Goal: Entertainment & Leisure: Consume media (video, audio)

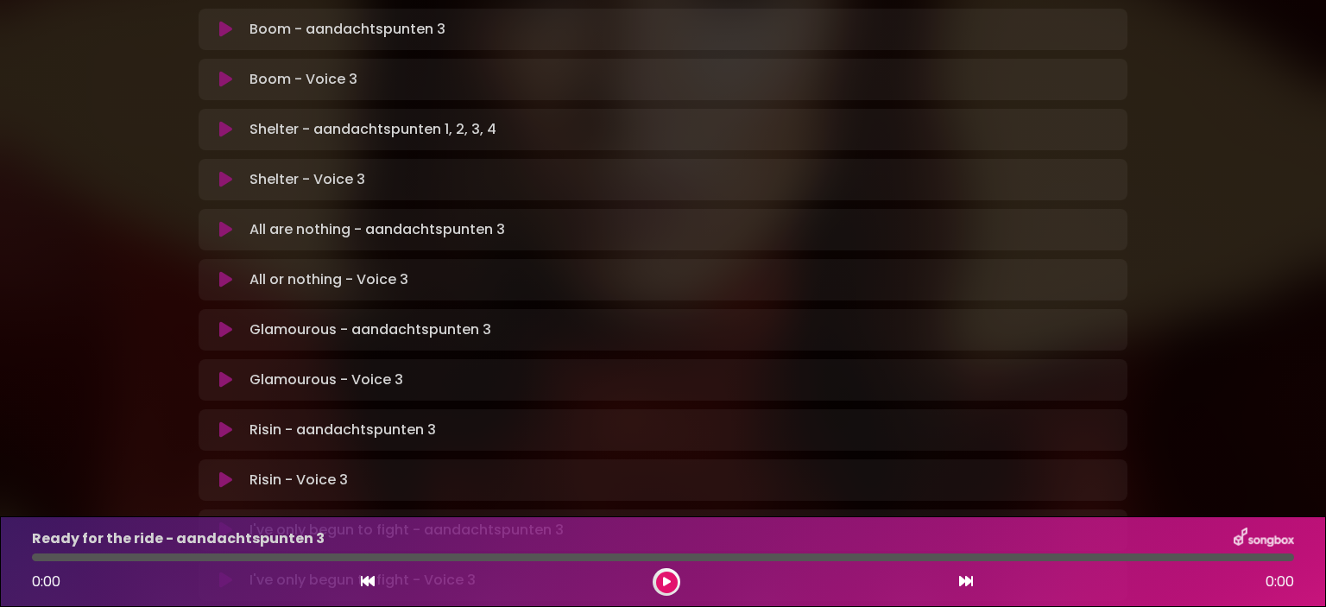
scroll to position [1139, 0]
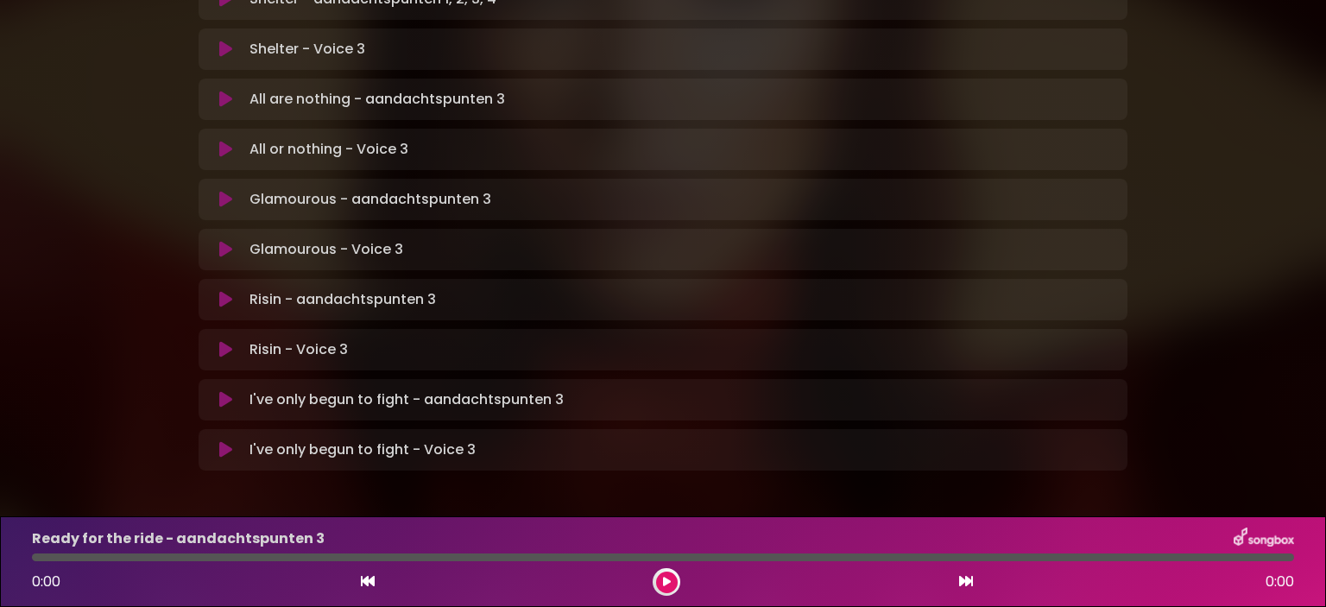
click at [225, 391] on icon at bounding box center [225, 399] width 13 height 17
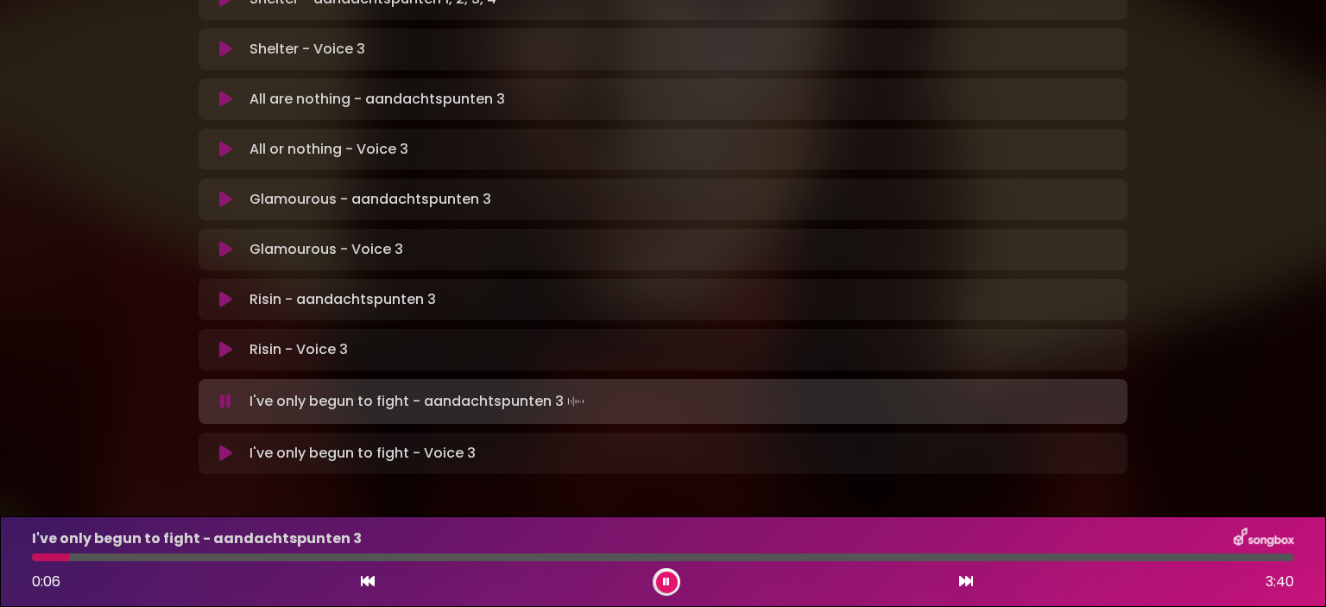
click at [228, 393] on icon at bounding box center [225, 401] width 11 height 17
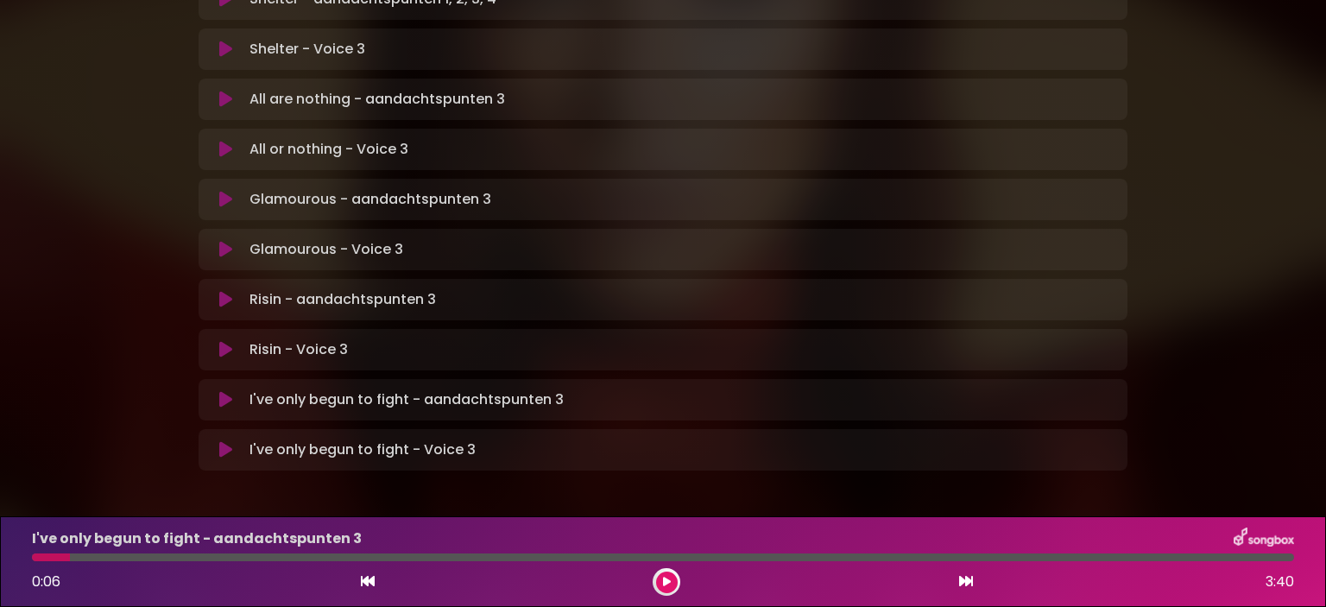
click at [370, 581] on icon at bounding box center [368, 581] width 14 height 14
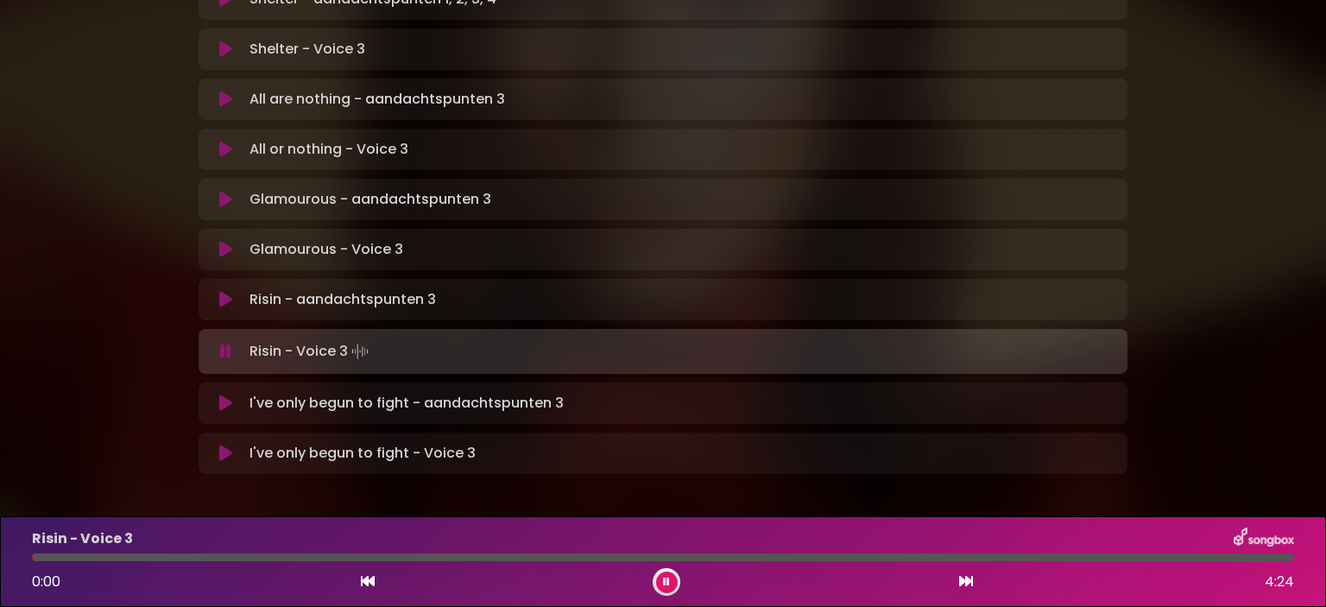
click at [965, 579] on icon at bounding box center [966, 581] width 14 height 14
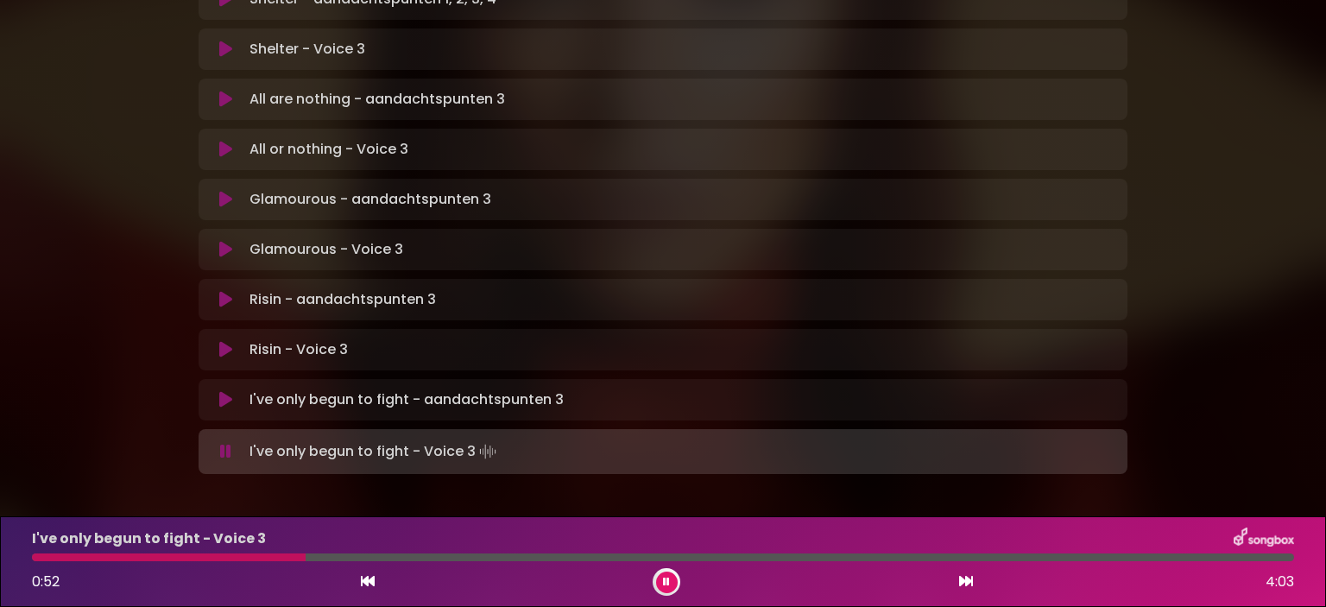
click at [107, 561] on div at bounding box center [169, 558] width 274 height 8
click at [142, 560] on div at bounding box center [663, 558] width 1262 height 8
click at [206, 555] on div at bounding box center [663, 558] width 1262 height 8
click at [226, 558] on div at bounding box center [663, 558] width 1262 height 8
click at [241, 554] on div at bounding box center [156, 558] width 249 height 8
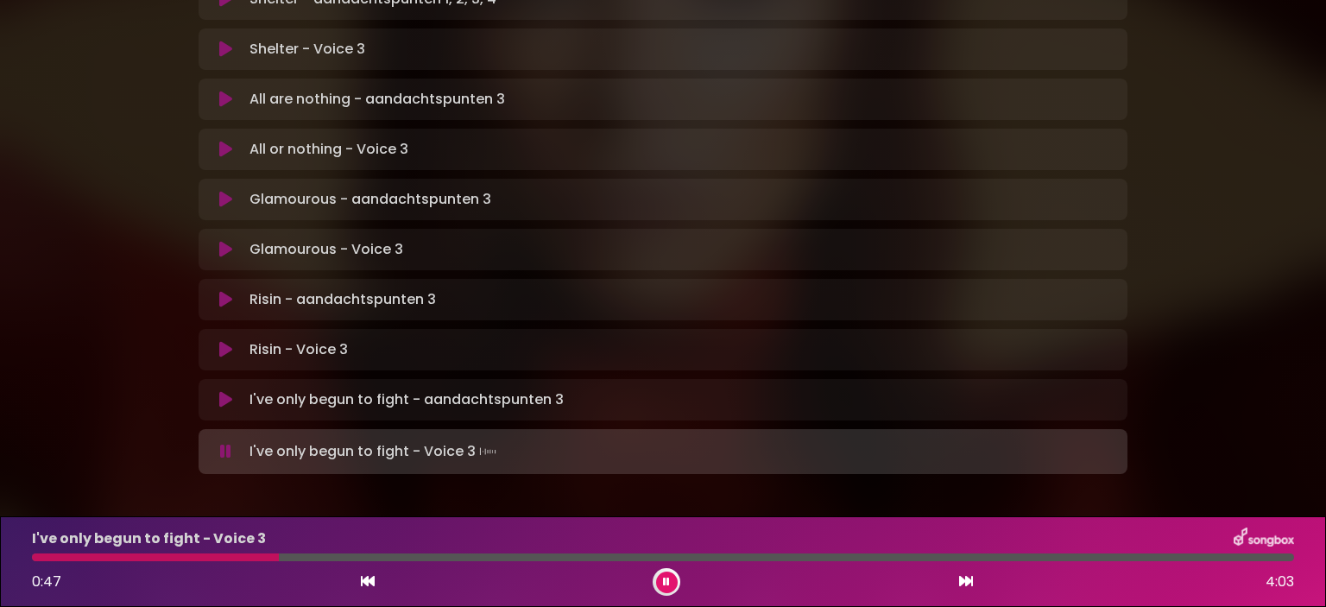
click at [243, 554] on div at bounding box center [155, 558] width 247 height 8
click at [562, 556] on div at bounding box center [663, 558] width 1262 height 8
click at [529, 556] on div at bounding box center [301, 558] width 538 height 8
click at [485, 554] on div at bounding box center [283, 558] width 503 height 8
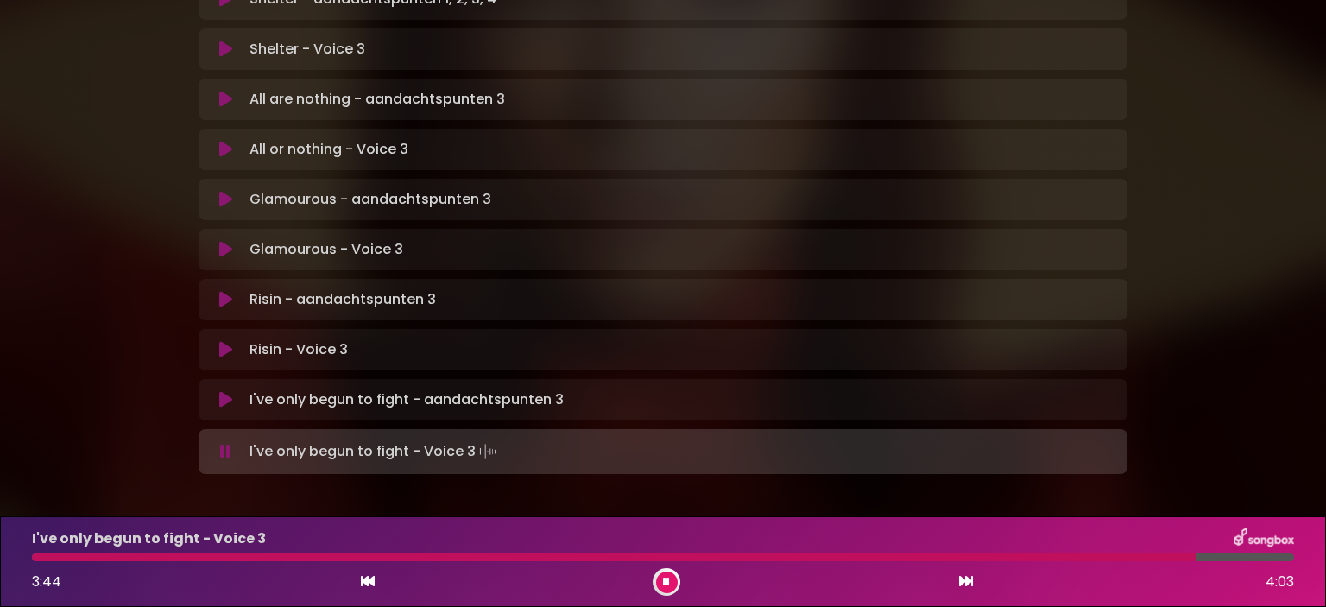
click at [1034, 554] on div at bounding box center [614, 558] width 1164 height 8
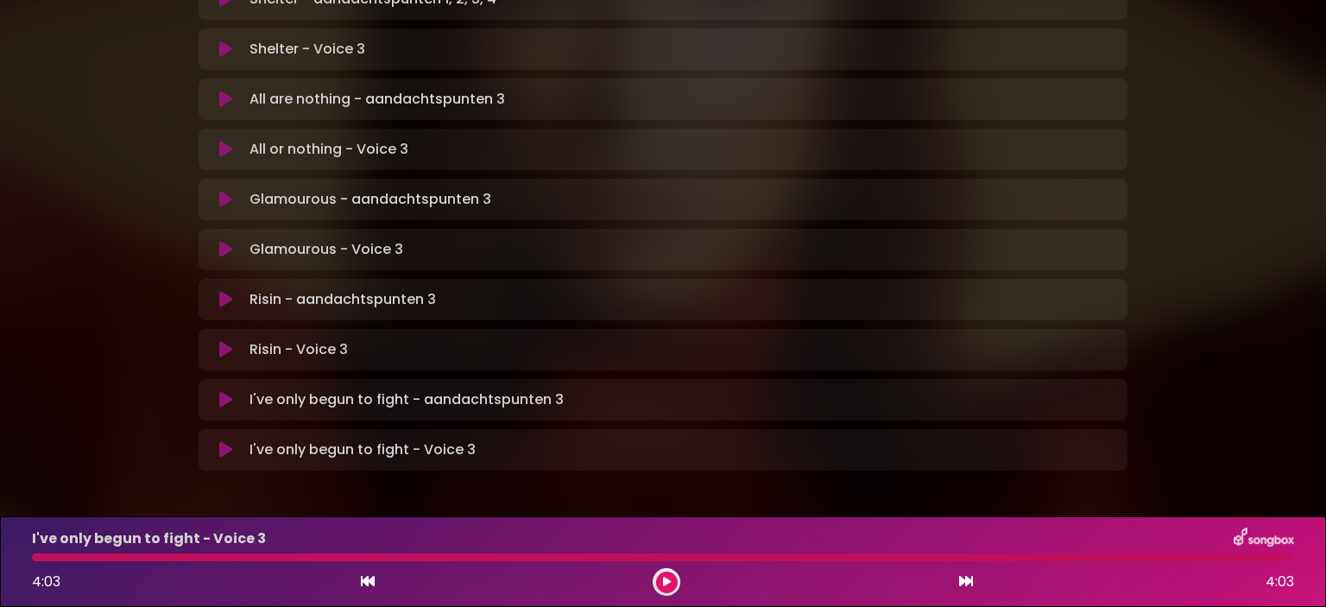
click at [81, 554] on div at bounding box center [663, 558] width 1262 height 8
click at [81, 555] on div at bounding box center [663, 558] width 1262 height 8
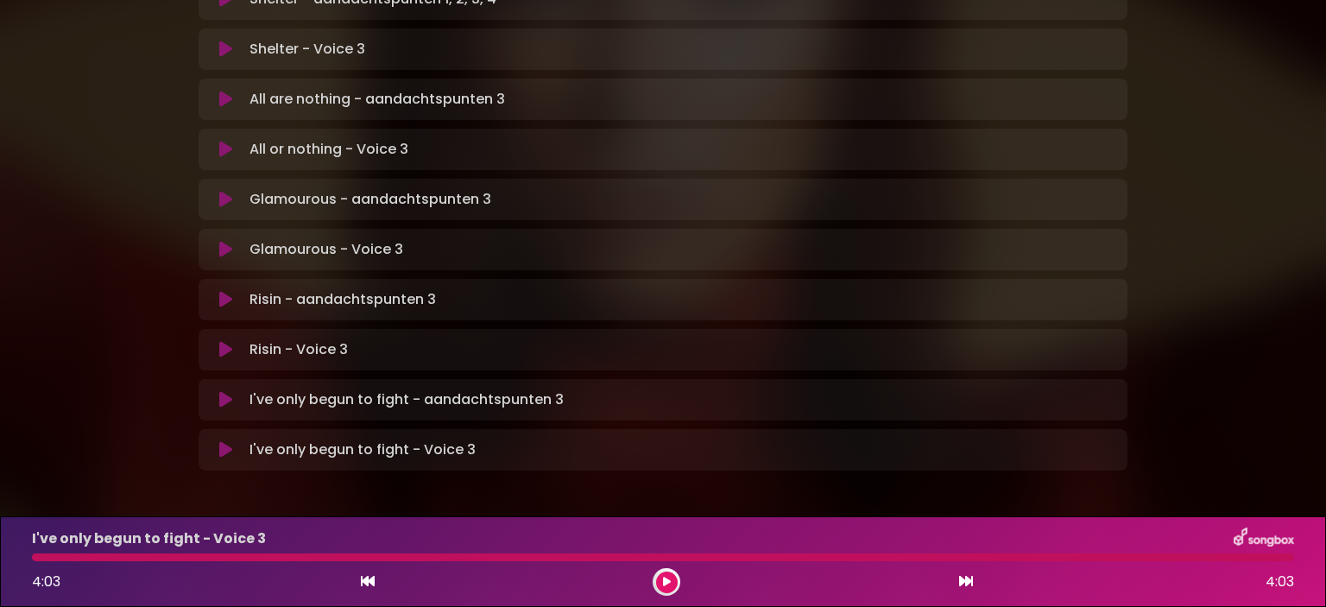
click at [661, 579] on button at bounding box center [667, 583] width 22 height 22
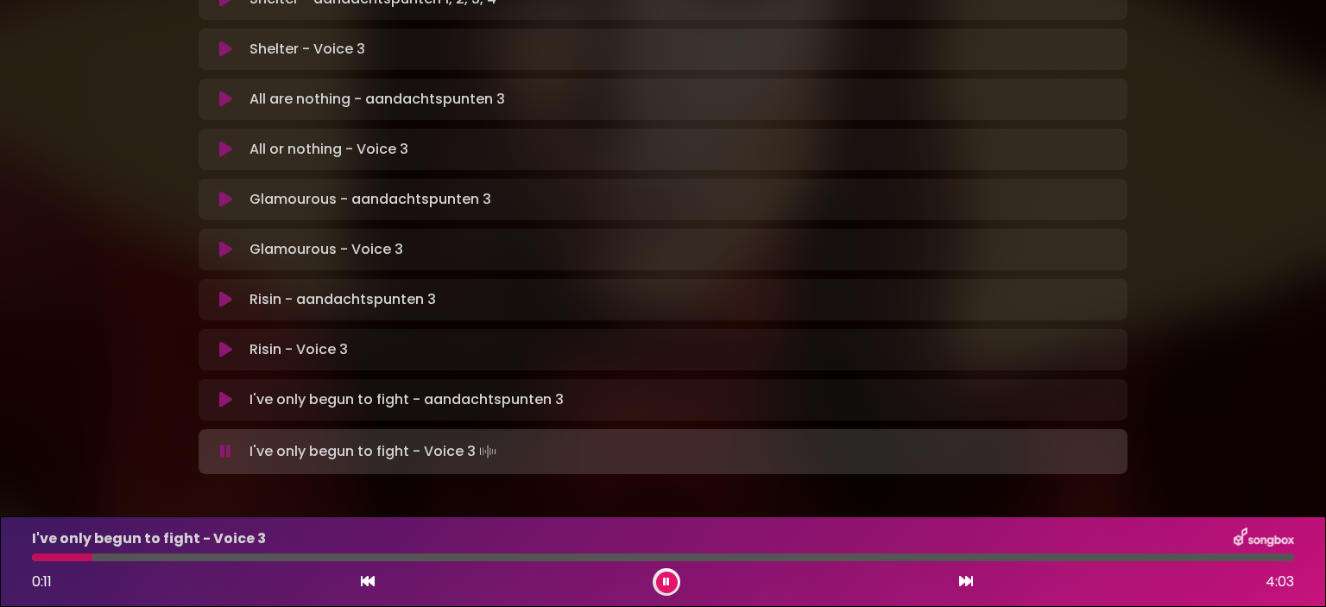
click at [111, 556] on div at bounding box center [663, 558] width 1262 height 8
click at [188, 557] on div at bounding box center [168, 558] width 272 height 8
click at [244, 556] on div at bounding box center [663, 558] width 1262 height 8
click at [244, 554] on div at bounding box center [154, 558] width 244 height 8
click at [213, 552] on div "I've only begun to fight - Voice 3 0:54 4:03" at bounding box center [663, 562] width 1283 height 68
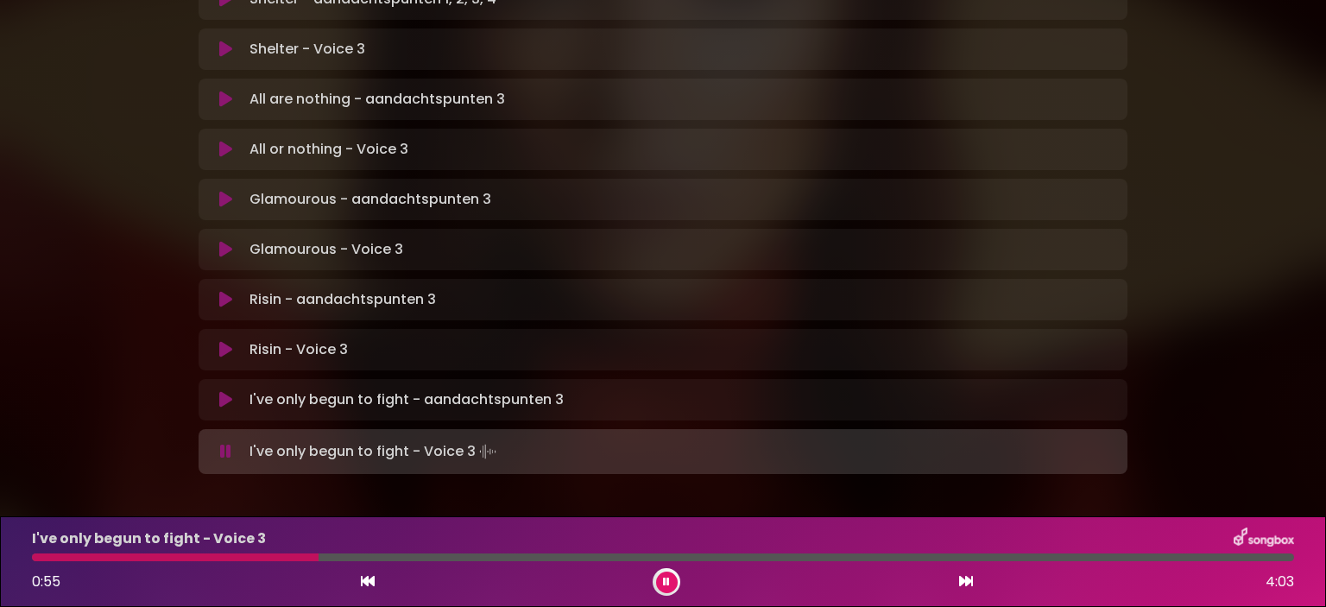
click at [225, 554] on div at bounding box center [175, 558] width 287 height 8
click at [519, 558] on div at bounding box center [663, 558] width 1262 height 8
click at [484, 553] on div "I've only begun to fight - Voice 3 1:35 4:03" at bounding box center [663, 562] width 1283 height 68
click at [470, 553] on div "I've only begun to fight - Voice 3 1:35 4:03" at bounding box center [663, 562] width 1283 height 68
click at [462, 557] on div at bounding box center [283, 558] width 503 height 8
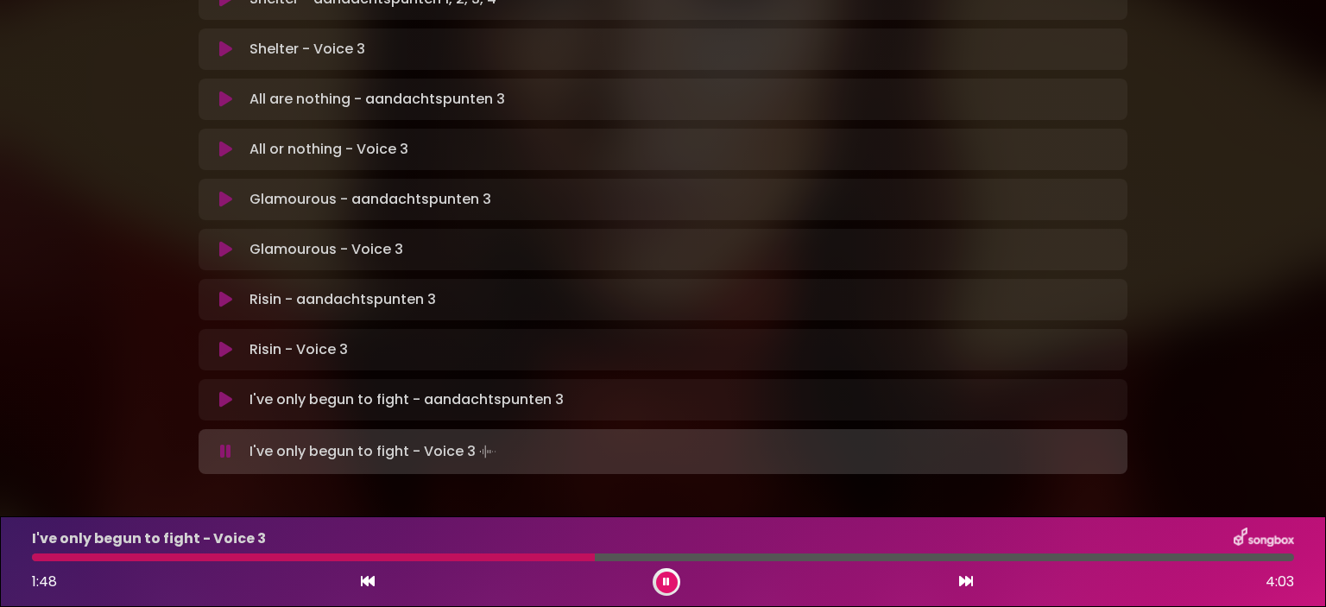
click at [663, 580] on icon at bounding box center [666, 582] width 7 height 10
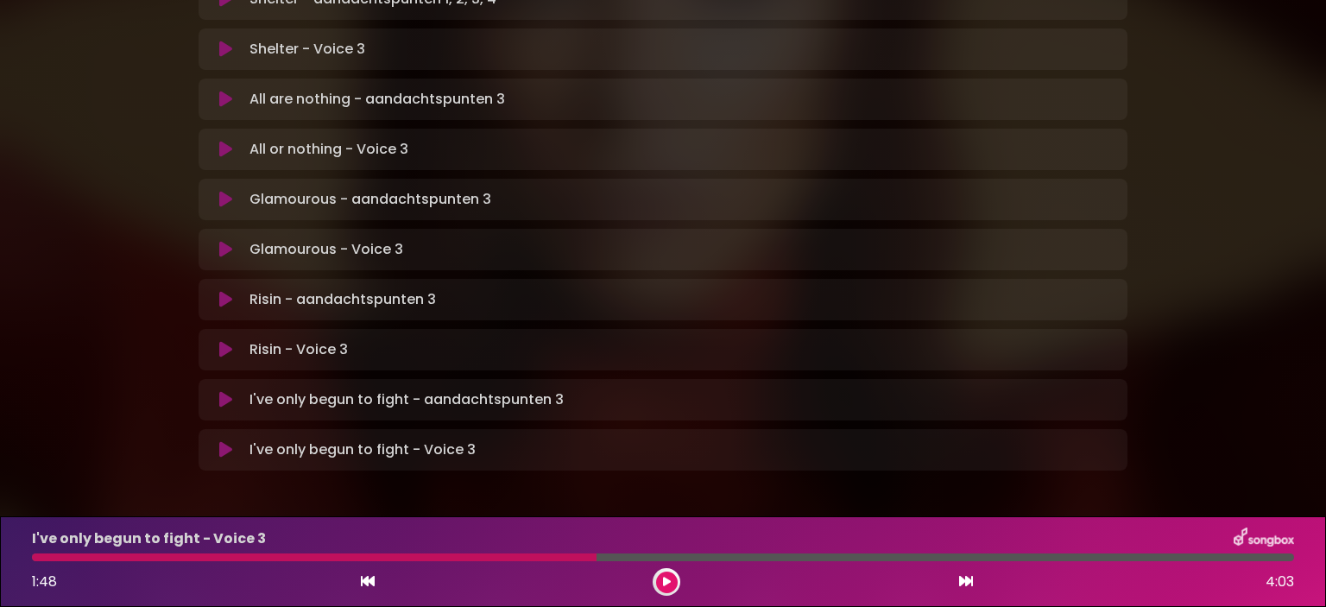
click at [545, 554] on div at bounding box center [314, 558] width 565 height 8
click at [543, 556] on div at bounding box center [314, 558] width 565 height 8
click at [663, 582] on icon at bounding box center [667, 582] width 8 height 10
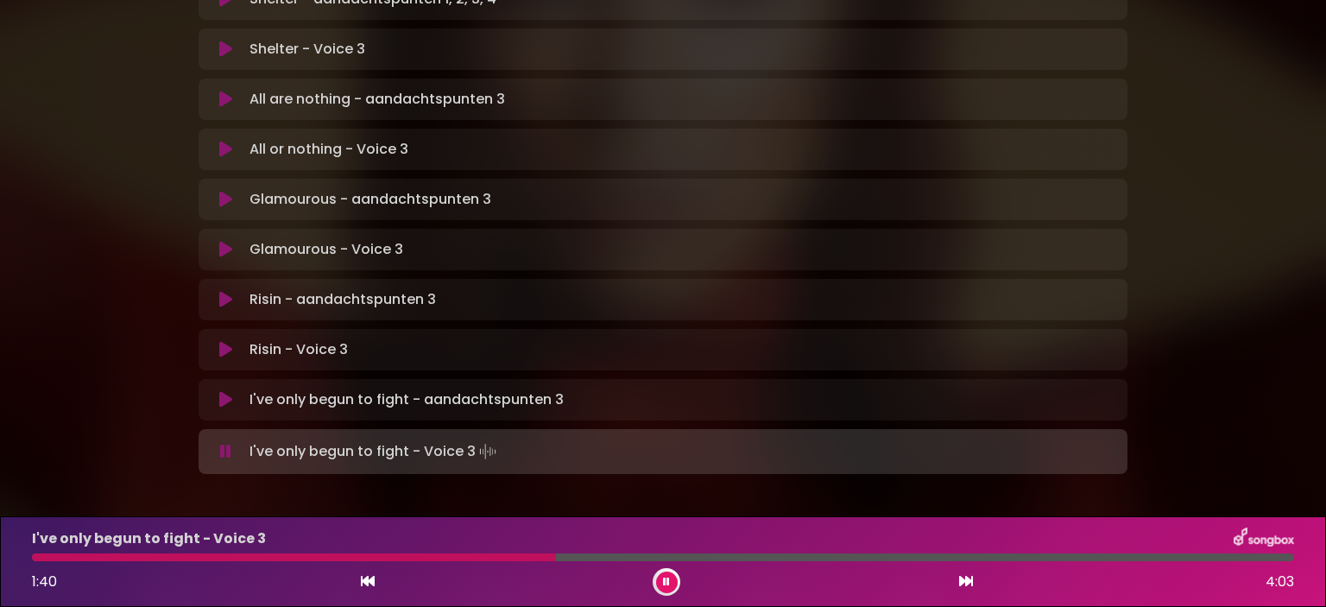
click at [478, 553] on div "I've only begun to fight - Voice 3 1:40 4:03" at bounding box center [663, 562] width 1283 height 68
click at [504, 558] on div at bounding box center [296, 558] width 528 height 8
click at [485, 558] on div at bounding box center [329, 558] width 595 height 8
click at [484, 557] on div at bounding box center [663, 558] width 1262 height 8
click at [508, 558] on div at bounding box center [314, 558] width 564 height 8
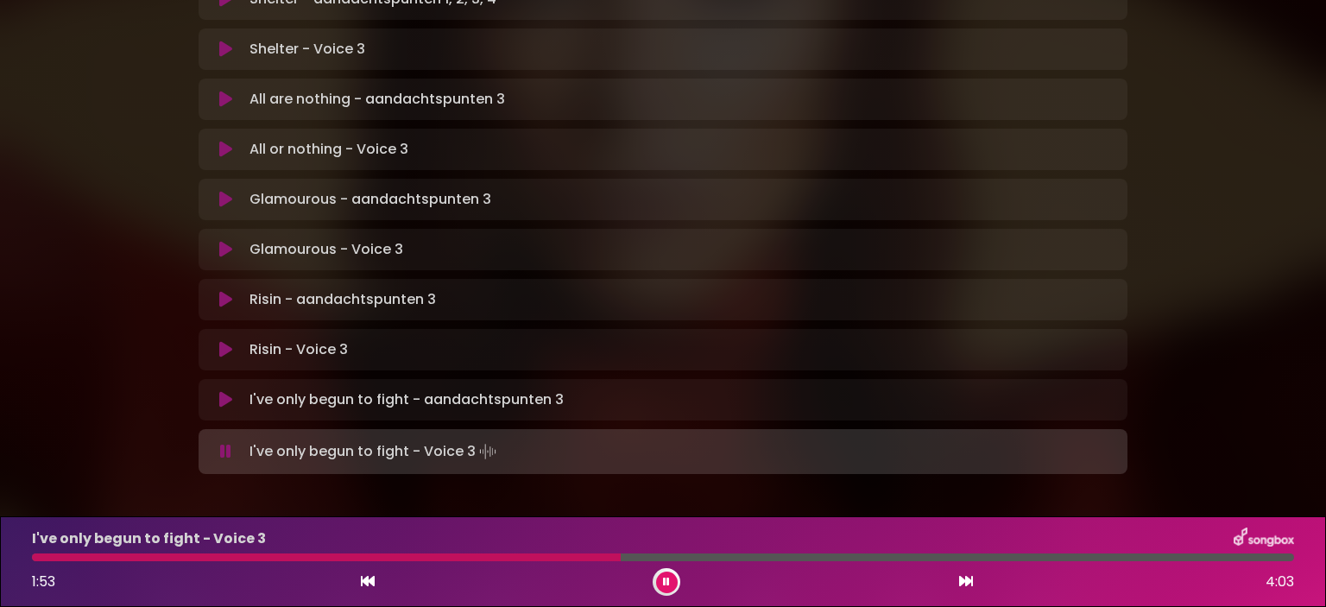
click at [506, 556] on div at bounding box center [326, 558] width 589 height 8
click at [488, 558] on div at bounding box center [325, 558] width 586 height 8
click at [493, 557] on div at bounding box center [324, 558] width 585 height 8
click at [511, 555] on div at bounding box center [327, 558] width 590 height 8
click at [558, 548] on div "I've only begun to fight - Voice 3" at bounding box center [663, 539] width 1283 height 22
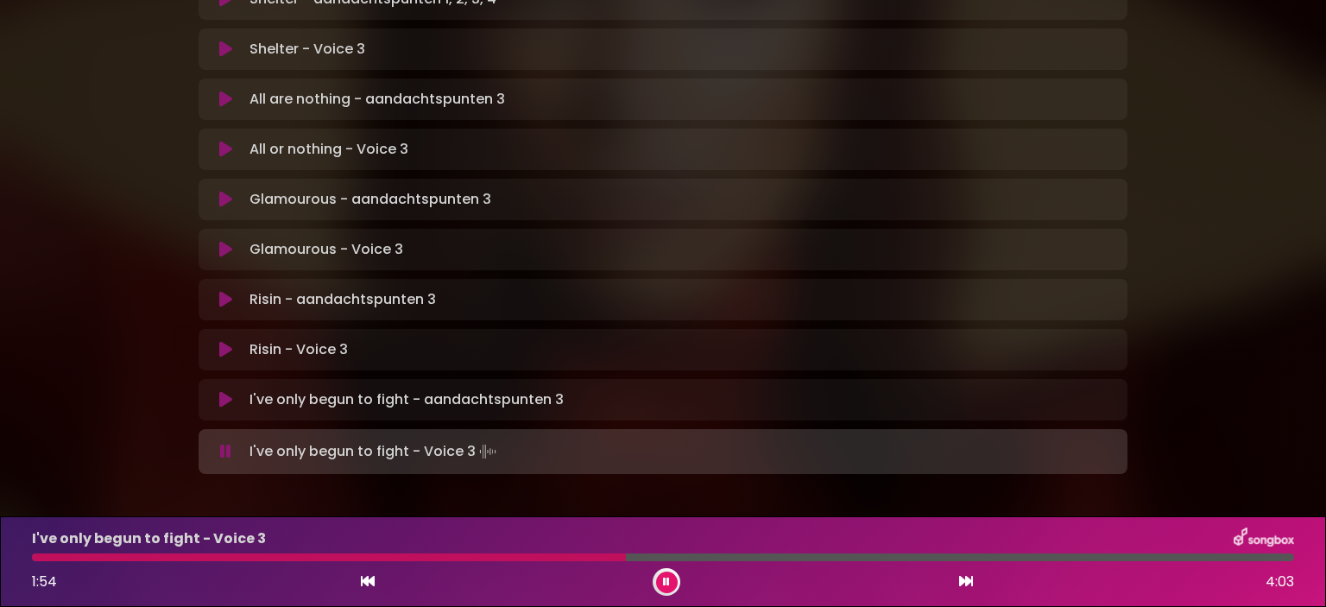
click at [559, 555] on div at bounding box center [329, 558] width 594 height 8
click at [559, 555] on div at bounding box center [321, 558] width 579 height 8
click at [1024, 557] on div at bounding box center [663, 558] width 1262 height 8
click at [984, 560] on div at bounding box center [530, 558] width 997 height 8
click at [983, 558] on div at bounding box center [581, 558] width 1098 height 8
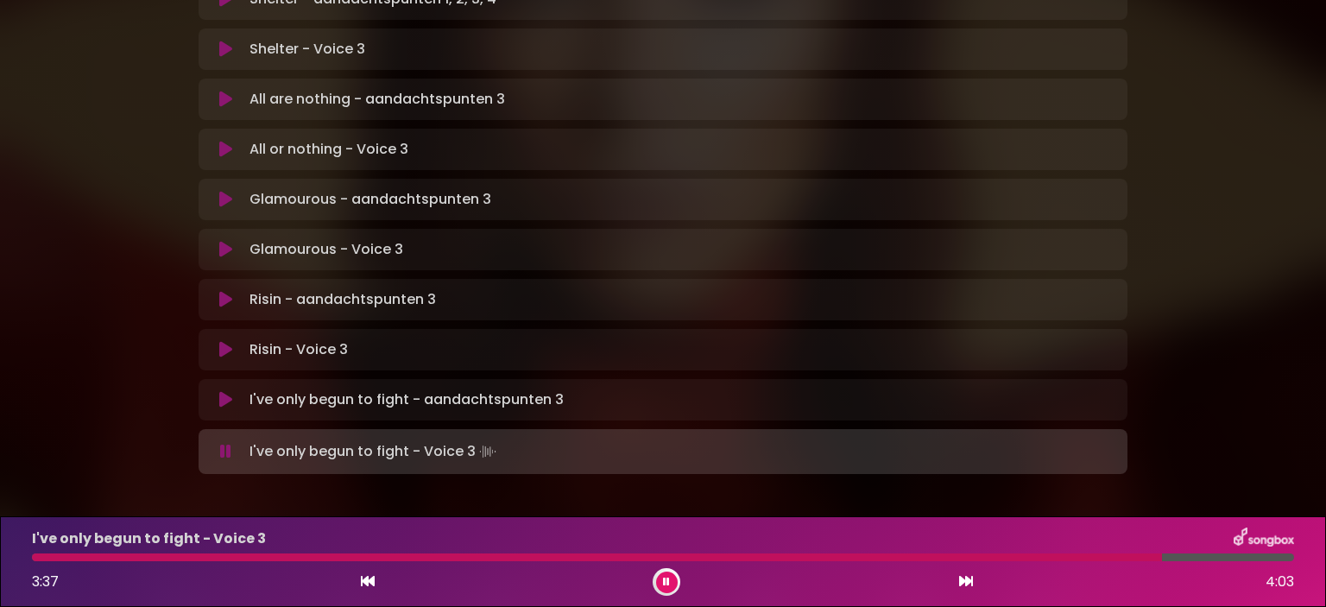
click at [668, 579] on icon at bounding box center [666, 582] width 7 height 10
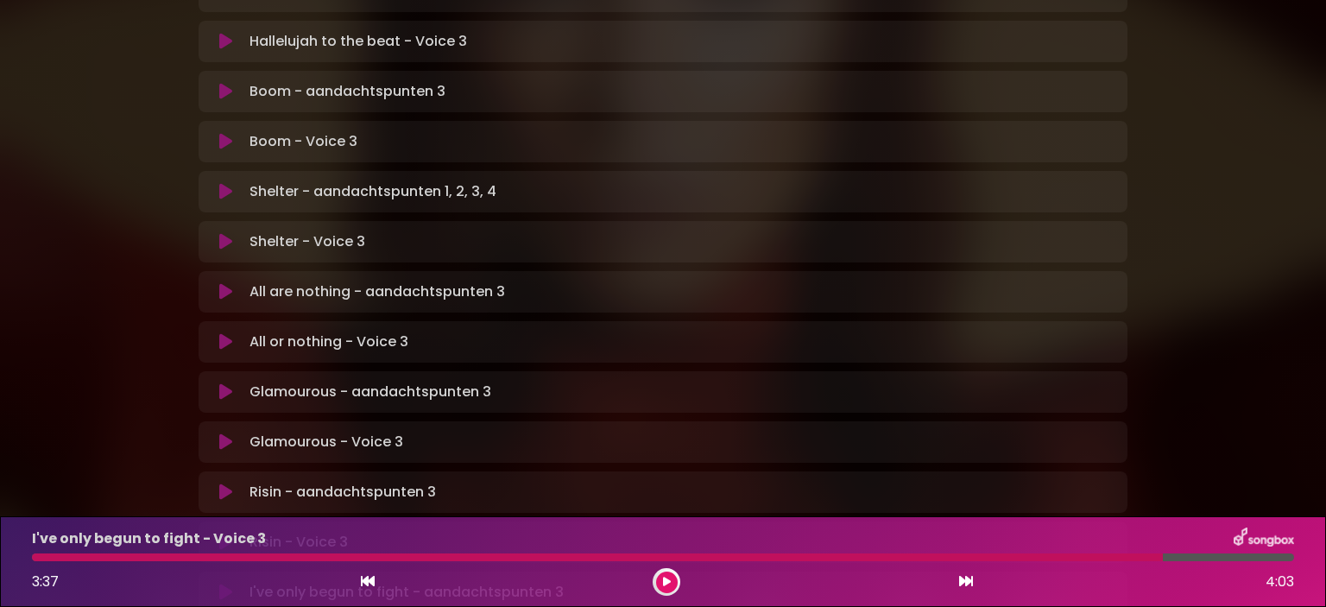
scroll to position [794, 0]
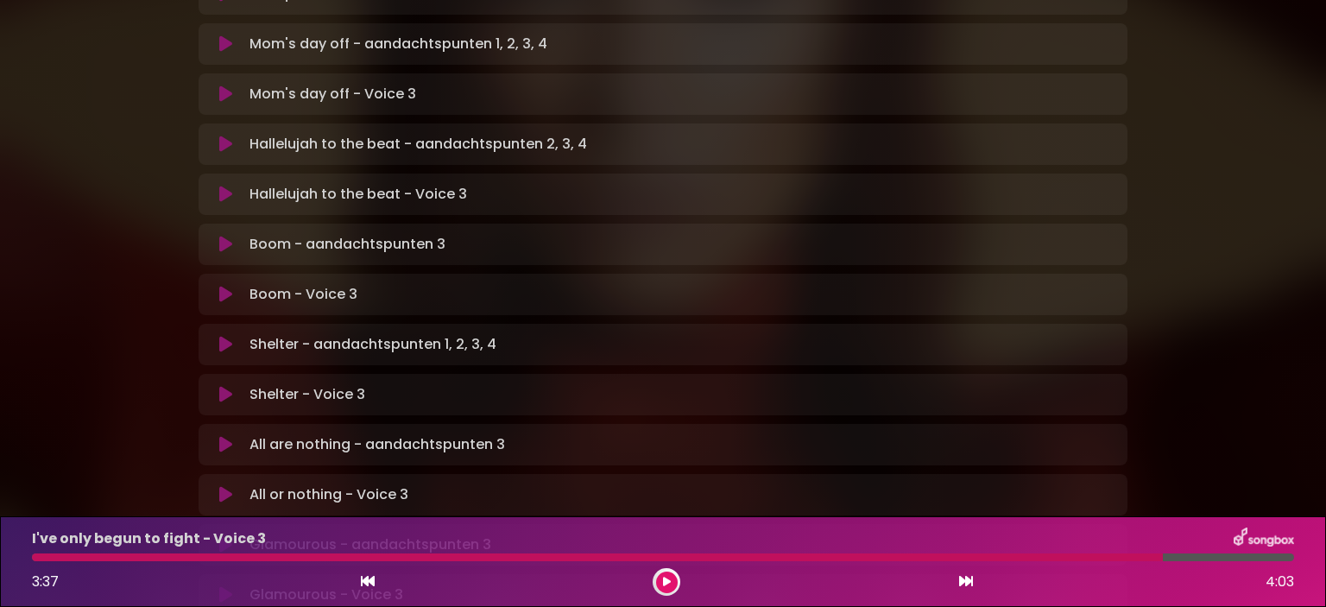
click at [230, 186] on icon at bounding box center [225, 194] width 13 height 17
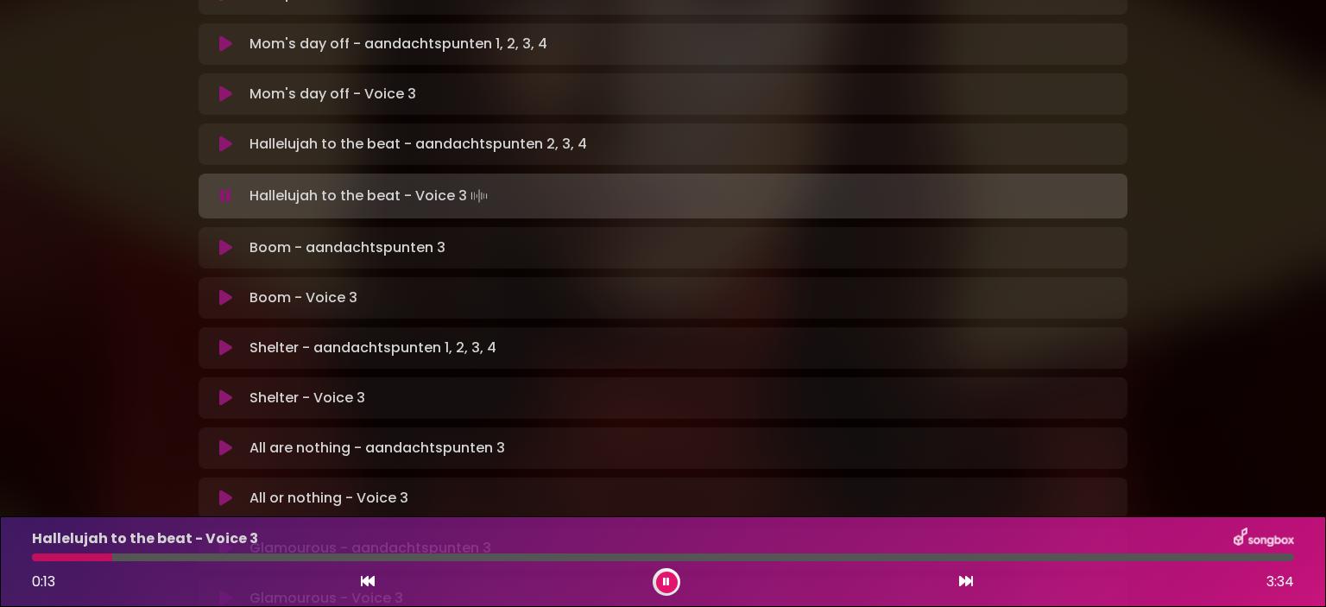
click at [40, 556] on div at bounding box center [72, 558] width 80 height 8
click at [424, 560] on div at bounding box center [663, 558] width 1262 height 8
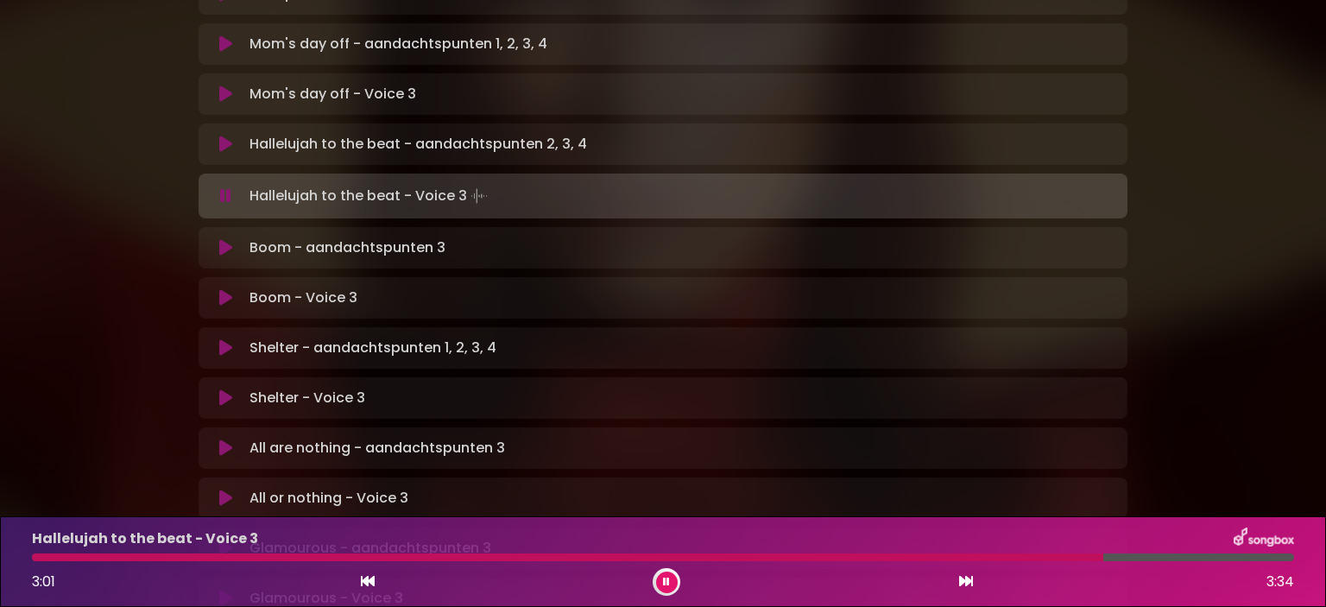
click at [667, 578] on button at bounding box center [667, 583] width 22 height 22
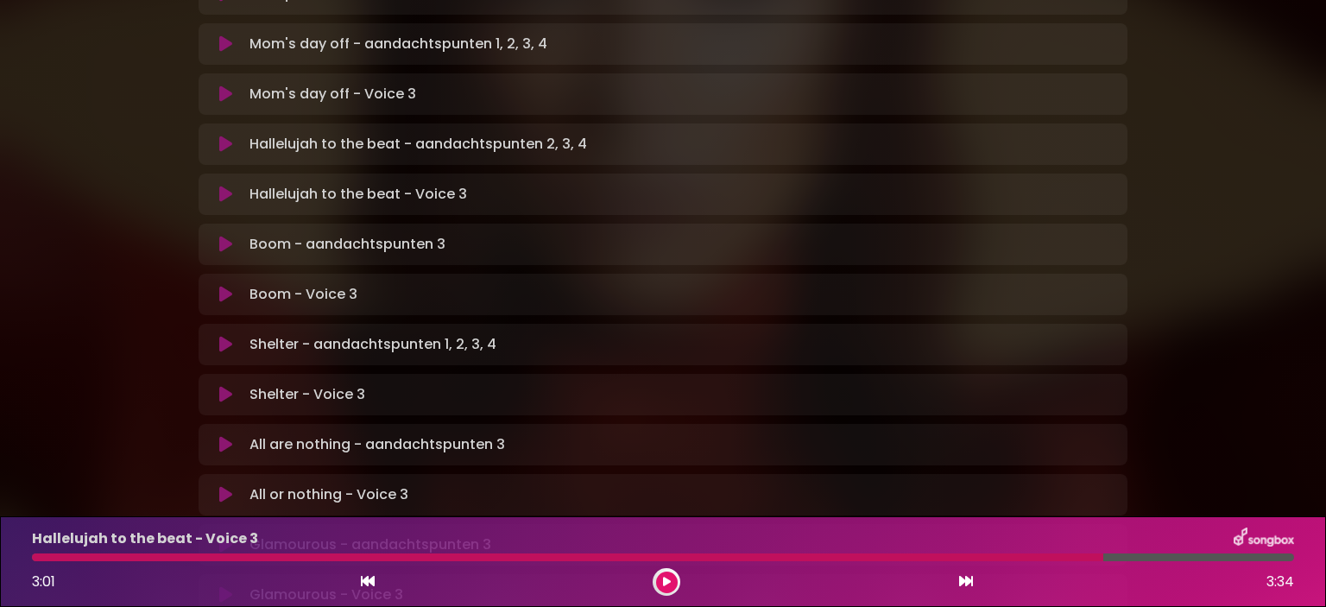
click at [231, 286] on icon at bounding box center [225, 294] width 13 height 17
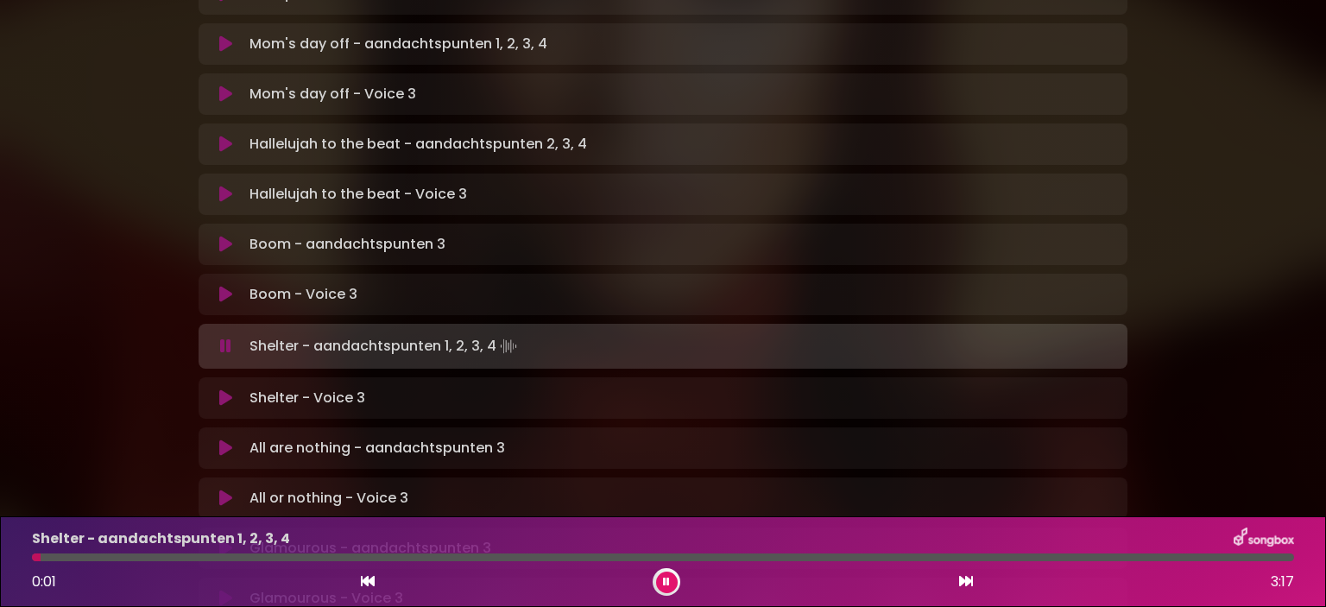
click at [225, 389] on icon at bounding box center [225, 397] width 13 height 17
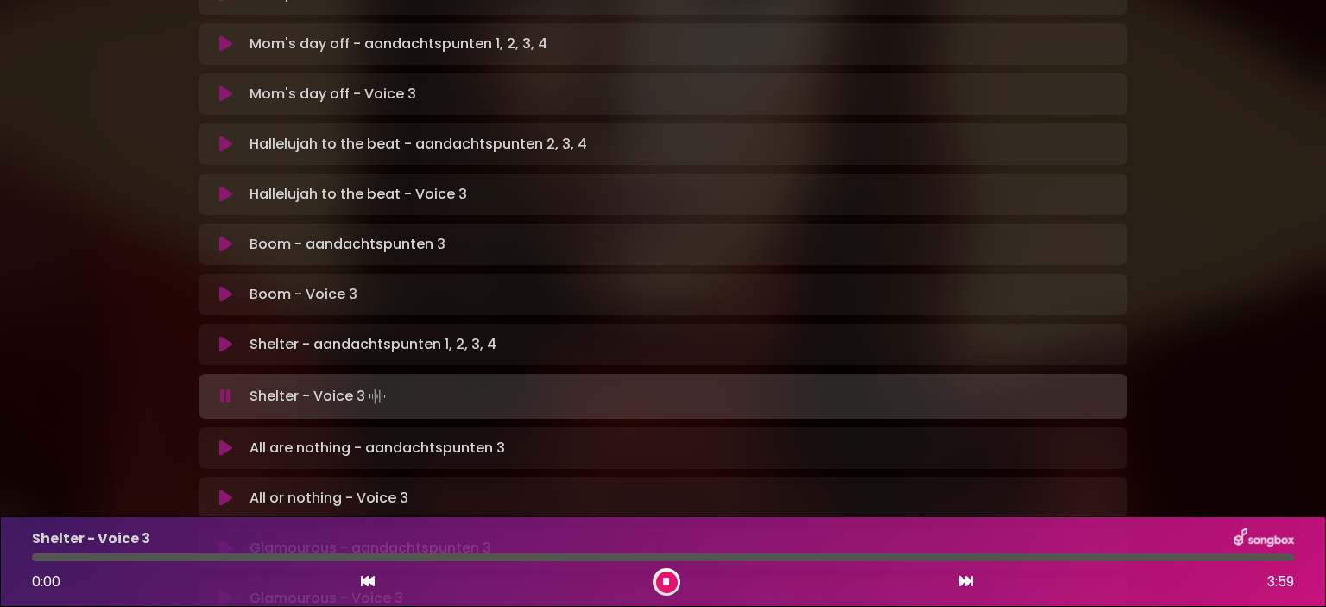
click at [256, 549] on div "Shelter - Voice 3" at bounding box center [663, 539] width 1283 height 22
click at [232, 556] on div at bounding box center [663, 558] width 1262 height 8
click at [215, 559] on div at bounding box center [663, 558] width 1262 height 8
click at [175, 558] on div at bounding box center [125, 558] width 187 height 8
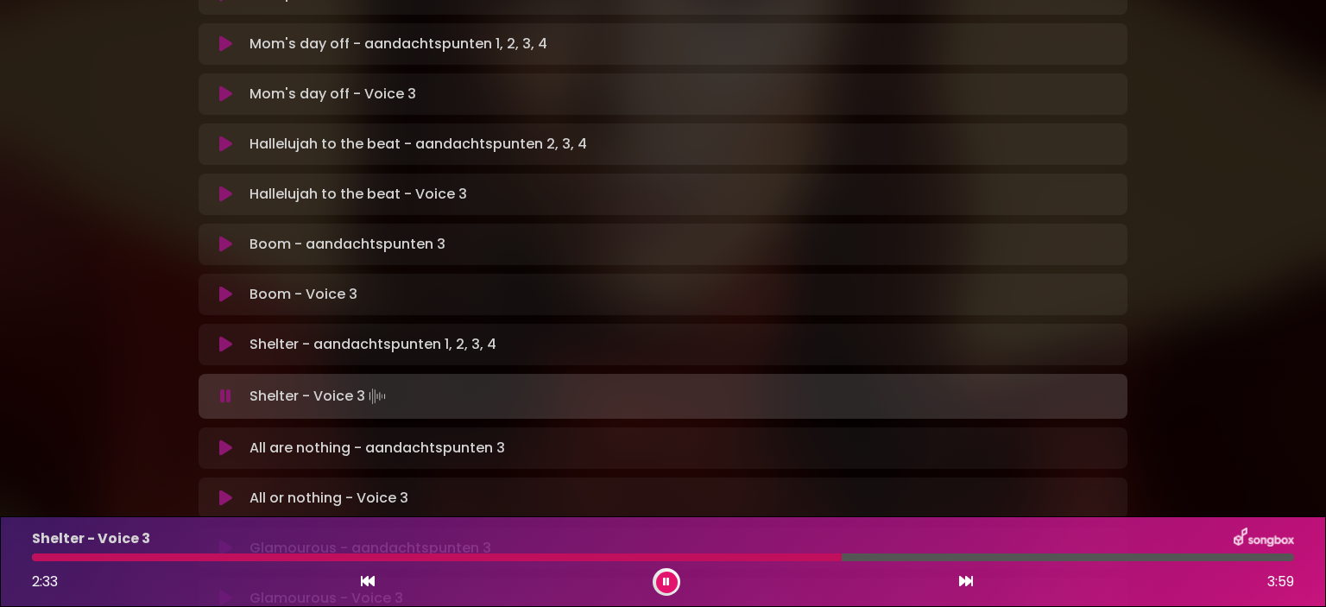
click at [1066, 561] on div at bounding box center [663, 558] width 1262 height 8
click at [656, 583] on button at bounding box center [667, 583] width 22 height 22
